Goal: Task Accomplishment & Management: Manage account settings

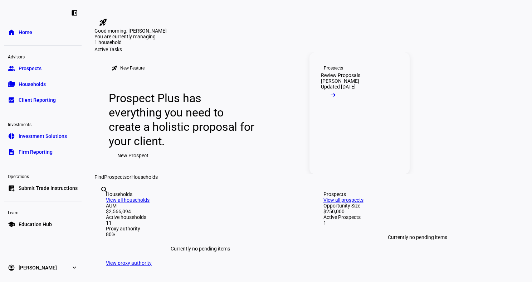
click at [346, 156] on link "Prospects Review Proposals [PERSON_NAME] Updated [DATE] arrow_right_alt" at bounding box center [359, 113] width 100 height 122
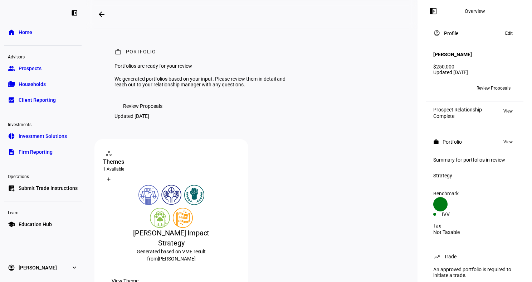
click at [147, 113] on span "Review Proposals" at bounding box center [142, 106] width 39 height 14
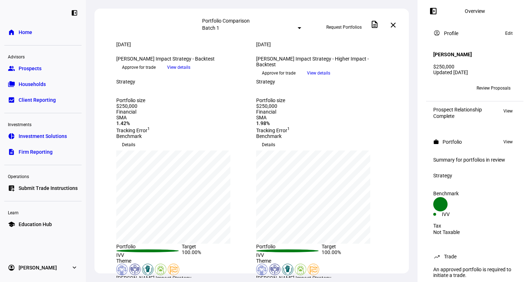
click at [330, 78] on span "View details" at bounding box center [318, 73] width 23 height 11
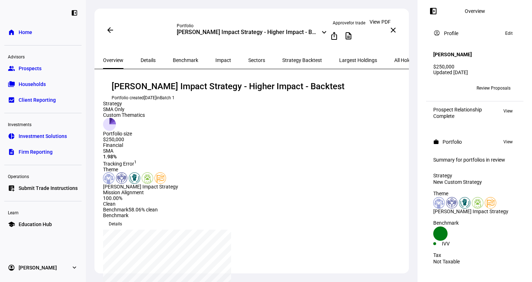
click at [356, 33] on button "description" at bounding box center [348, 36] width 14 height 14
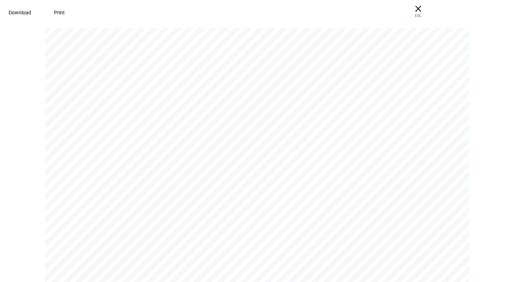
click at [40, 7] on span at bounding box center [20, 12] width 40 height 17
